Goal: Task Accomplishment & Management: Use online tool/utility

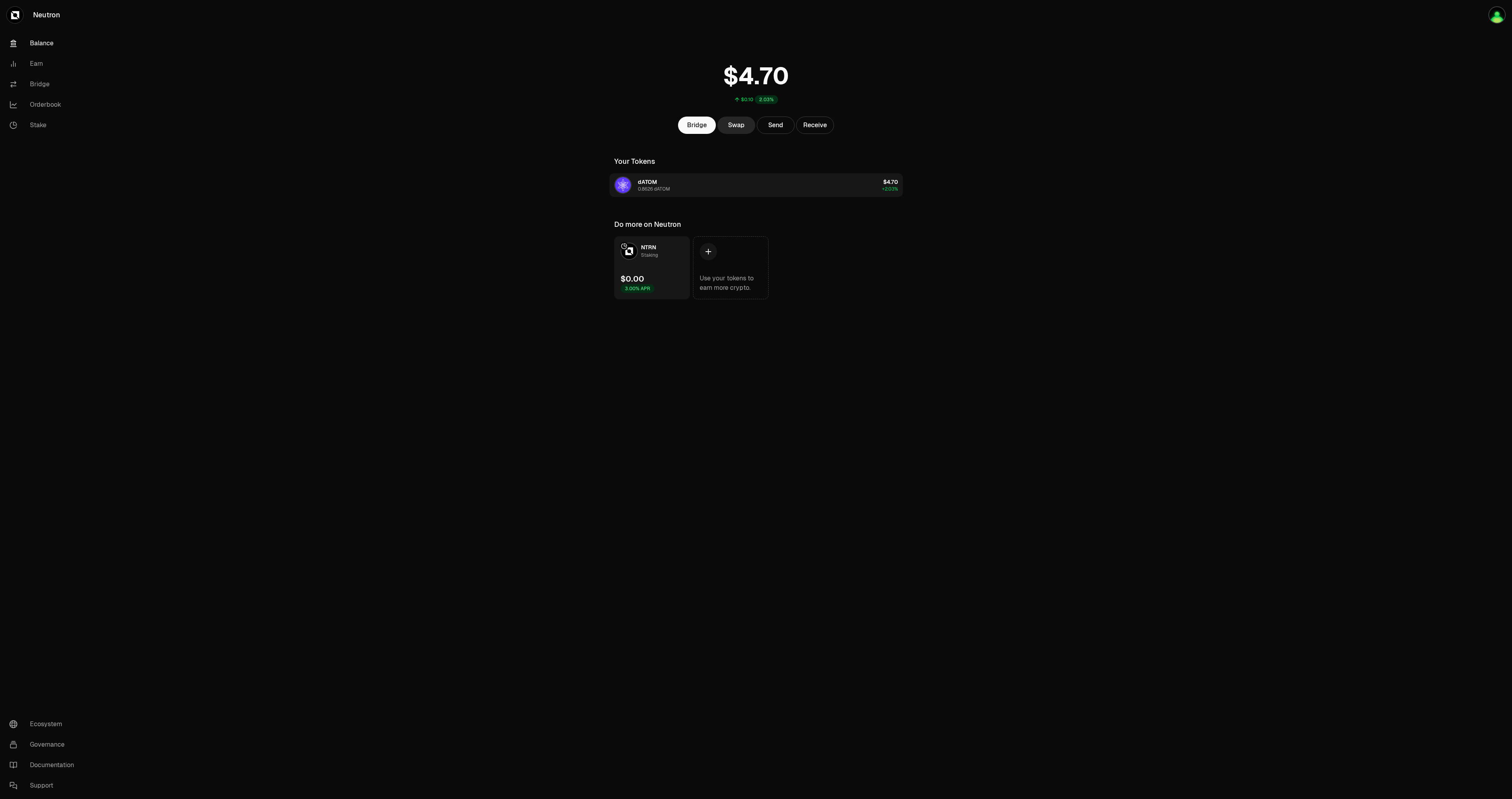
click at [853, 184] on button "dATOM 0.8626 dATOM $4.70 +2.03%" at bounding box center [756, 185] width 293 height 23
click at [663, 267] on link "NTRN Staking $0.00 3.00% APR" at bounding box center [652, 267] width 76 height 63
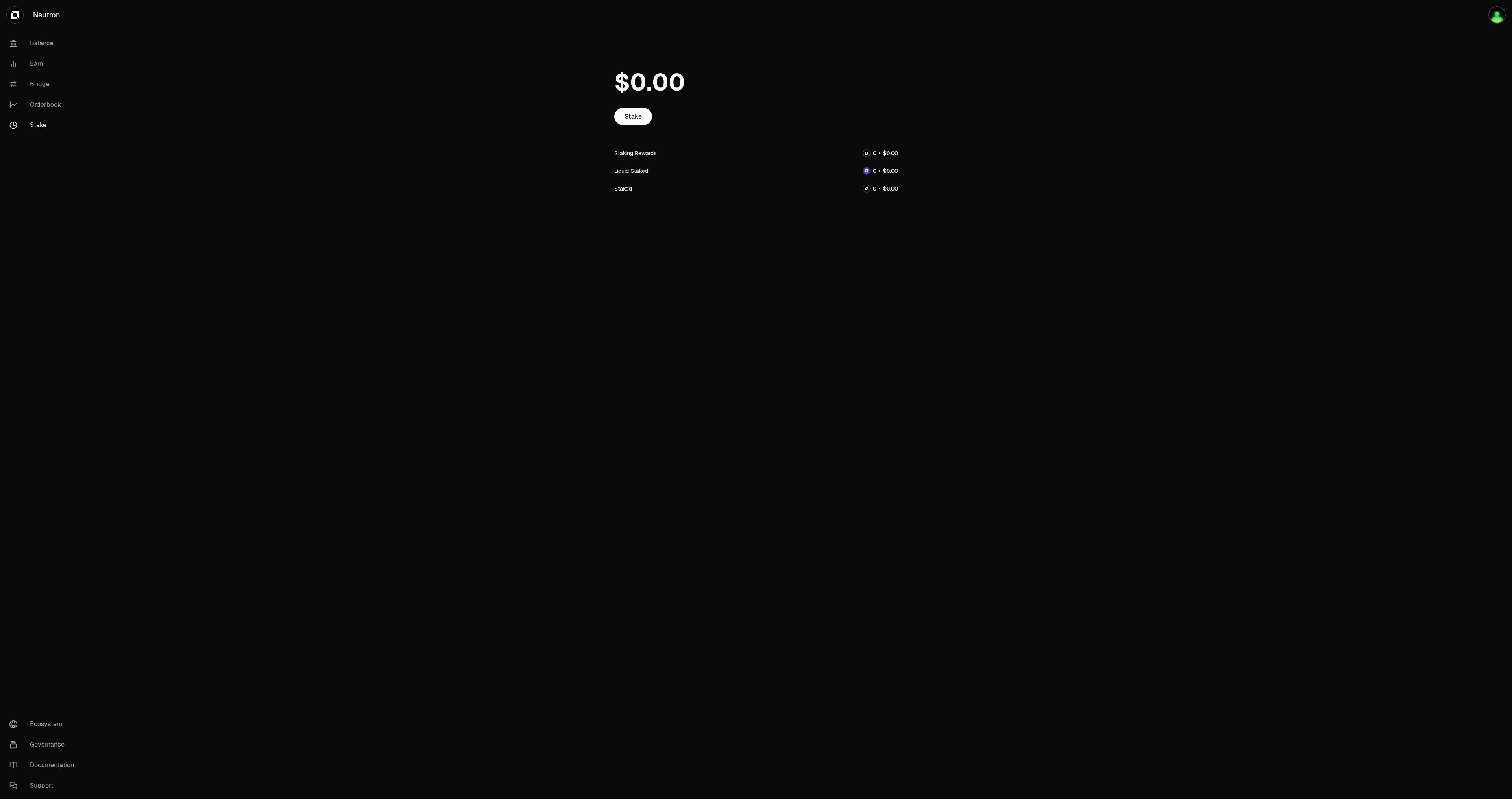
click at [863, 154] on div at bounding box center [866, 153] width 8 height 8
click at [869, 153] on img at bounding box center [866, 153] width 6 height 6
click at [865, 167] on div at bounding box center [866, 170] width 8 height 8
click at [636, 174] on div "Liquid Staked" at bounding box center [631, 170] width 34 height 8
click at [629, 190] on div "Staked" at bounding box center [623, 188] width 18 height 8
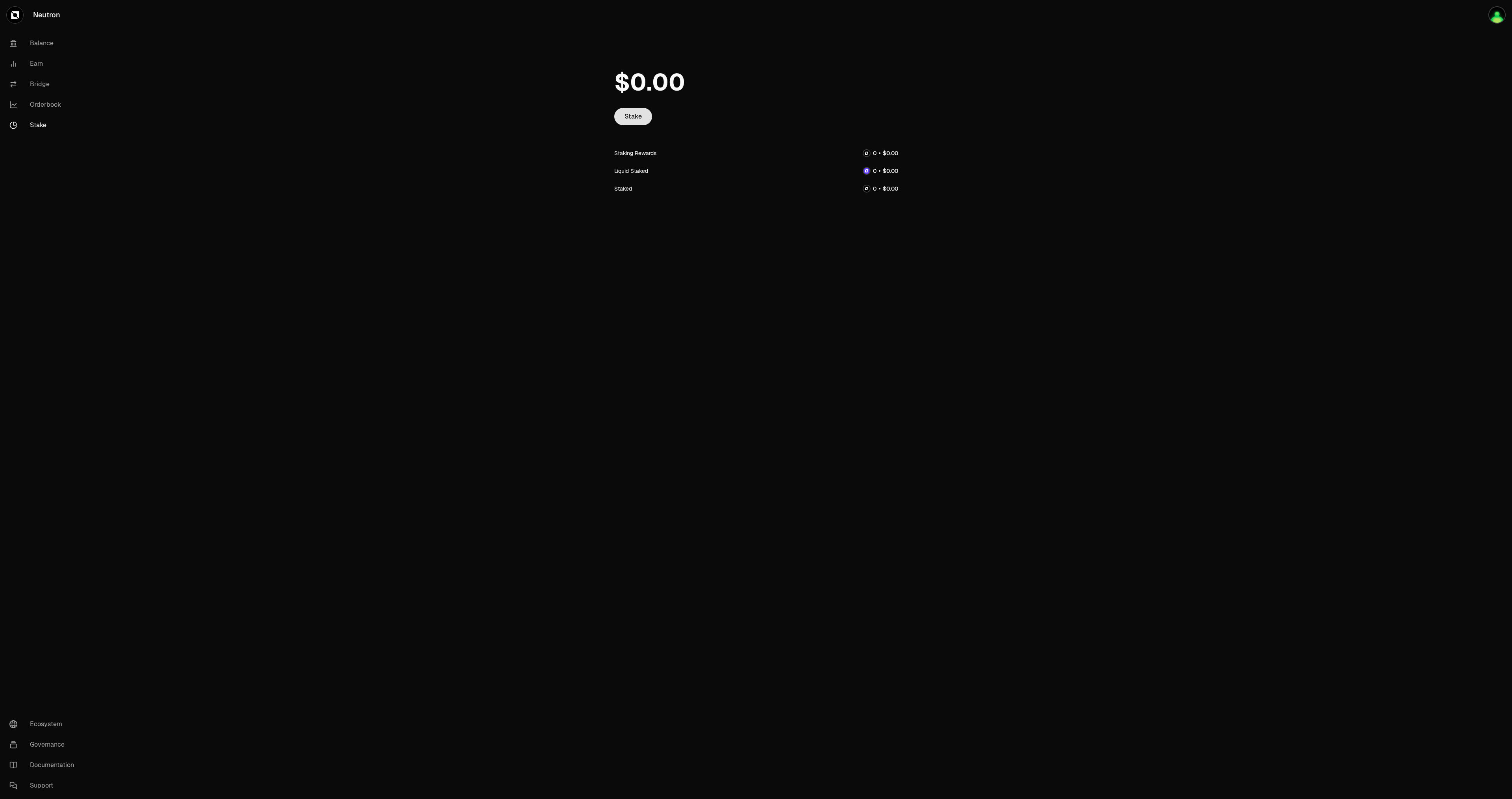
click at [633, 114] on link "Stake" at bounding box center [633, 117] width 38 height 18
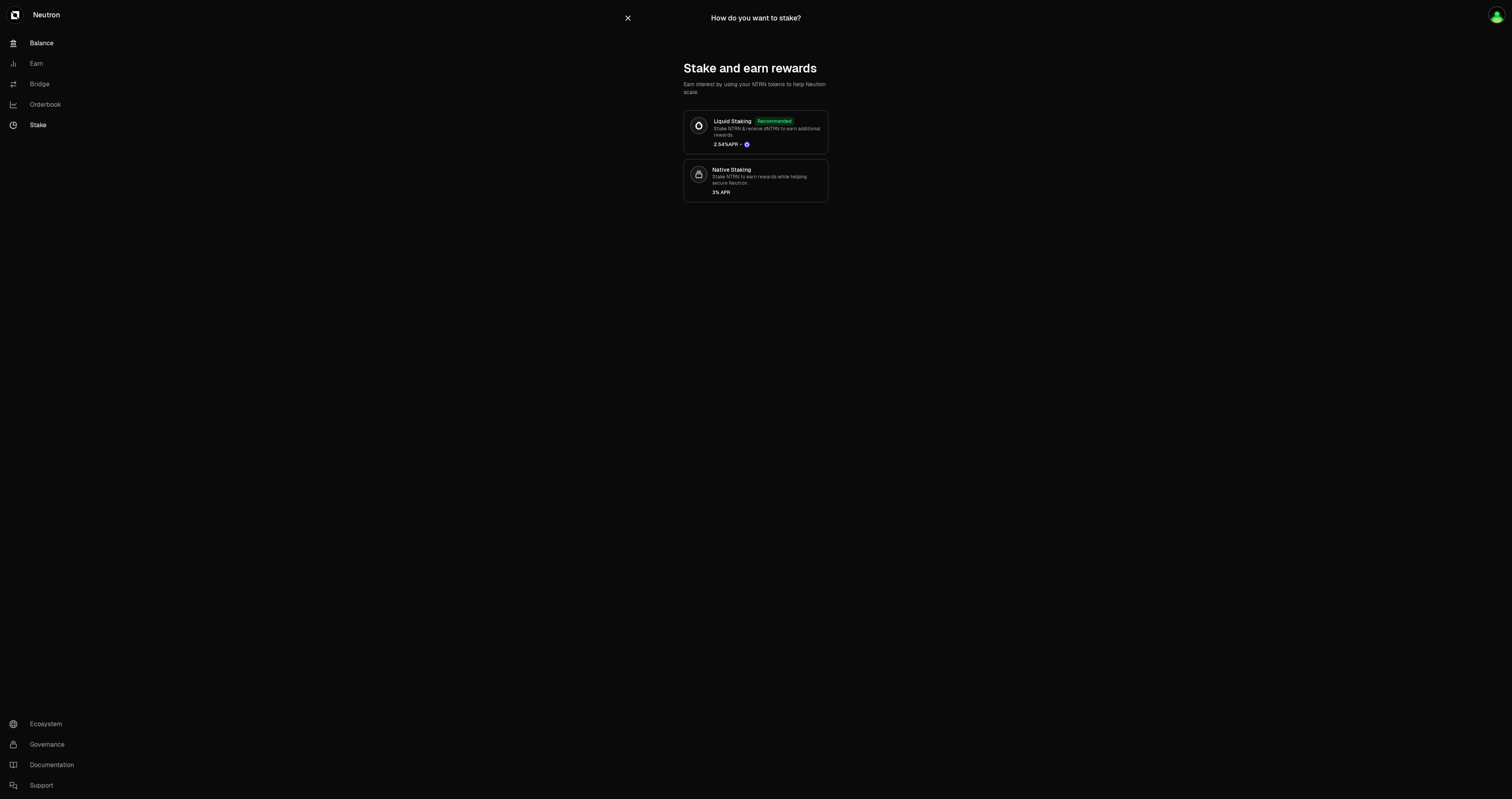
click at [55, 48] on link "Balance" at bounding box center [44, 43] width 82 height 21
